Goal: Task Accomplishment & Management: Manage account settings

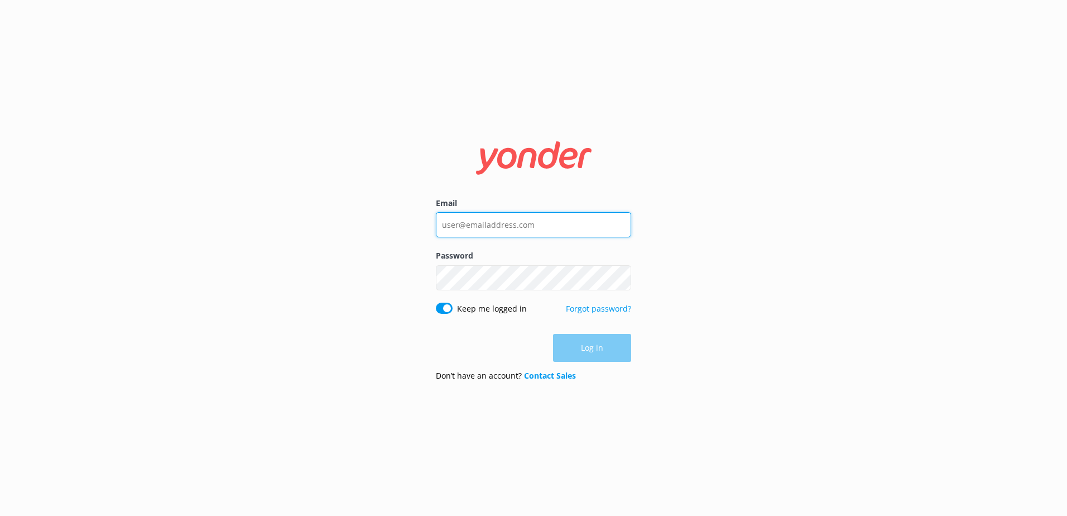
click at [468, 218] on input "Email" at bounding box center [533, 224] width 195 height 25
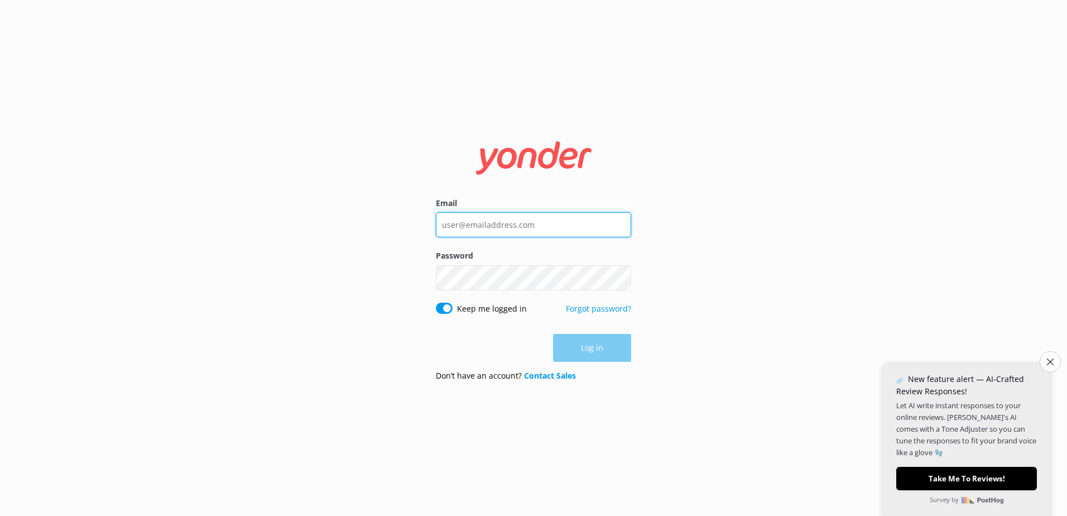
type input "[PERSON_NAME][EMAIL_ADDRESS][PERSON_NAME][DOMAIN_NAME]"
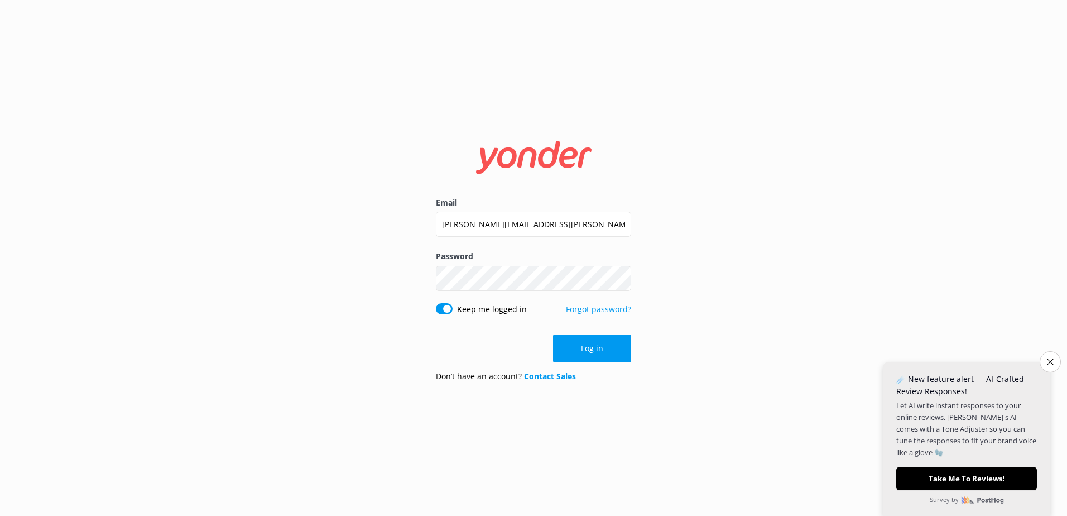
click at [444, 311] on input "Keep me logged in" at bounding box center [444, 308] width 17 height 11
checkbox input "false"
click at [579, 347] on button "Log in" at bounding box center [592, 348] width 78 height 28
